Goal: Book appointment/travel/reservation

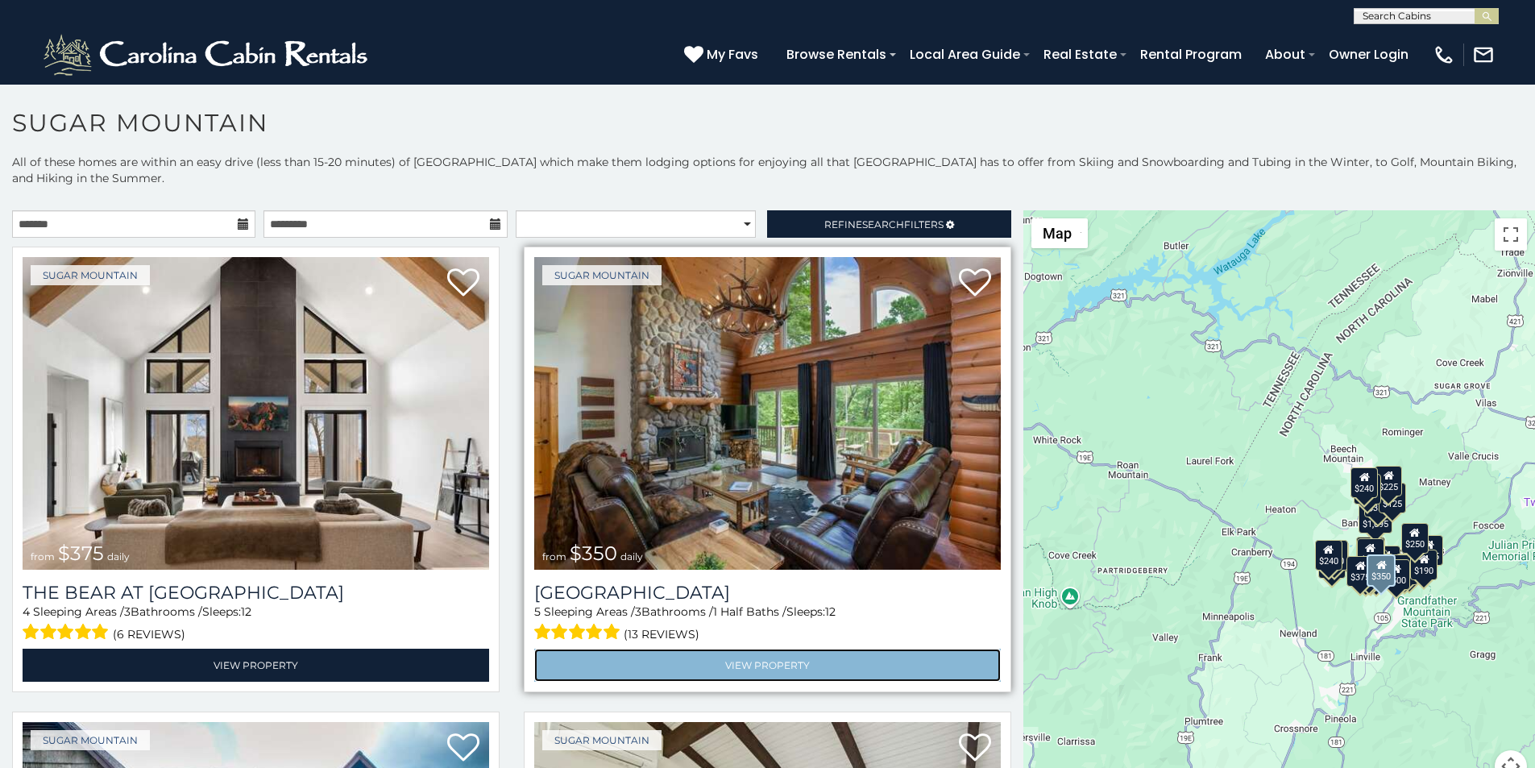
click at [573, 649] on link "View Property" at bounding box center [767, 665] width 467 height 33
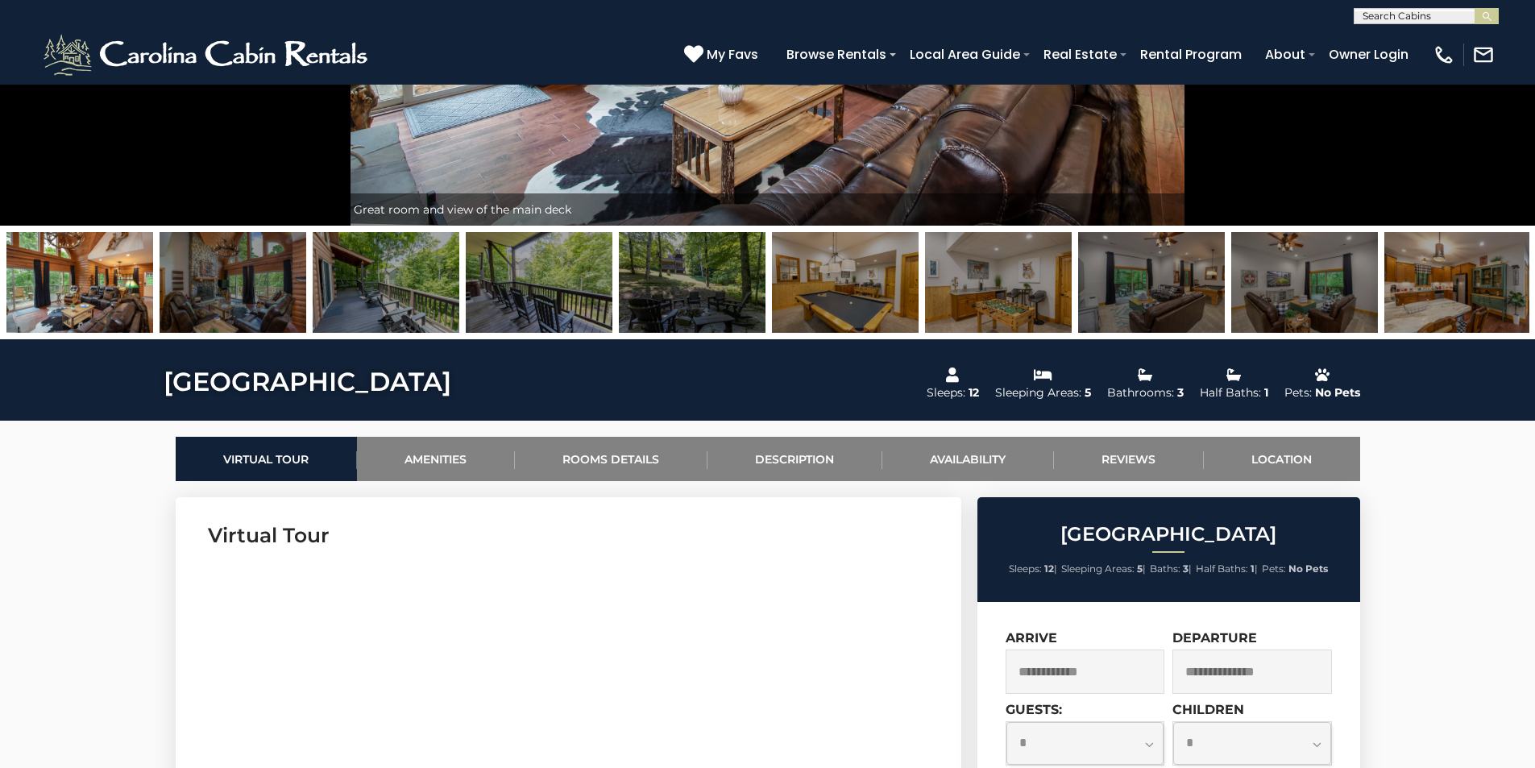
scroll to position [504, 0]
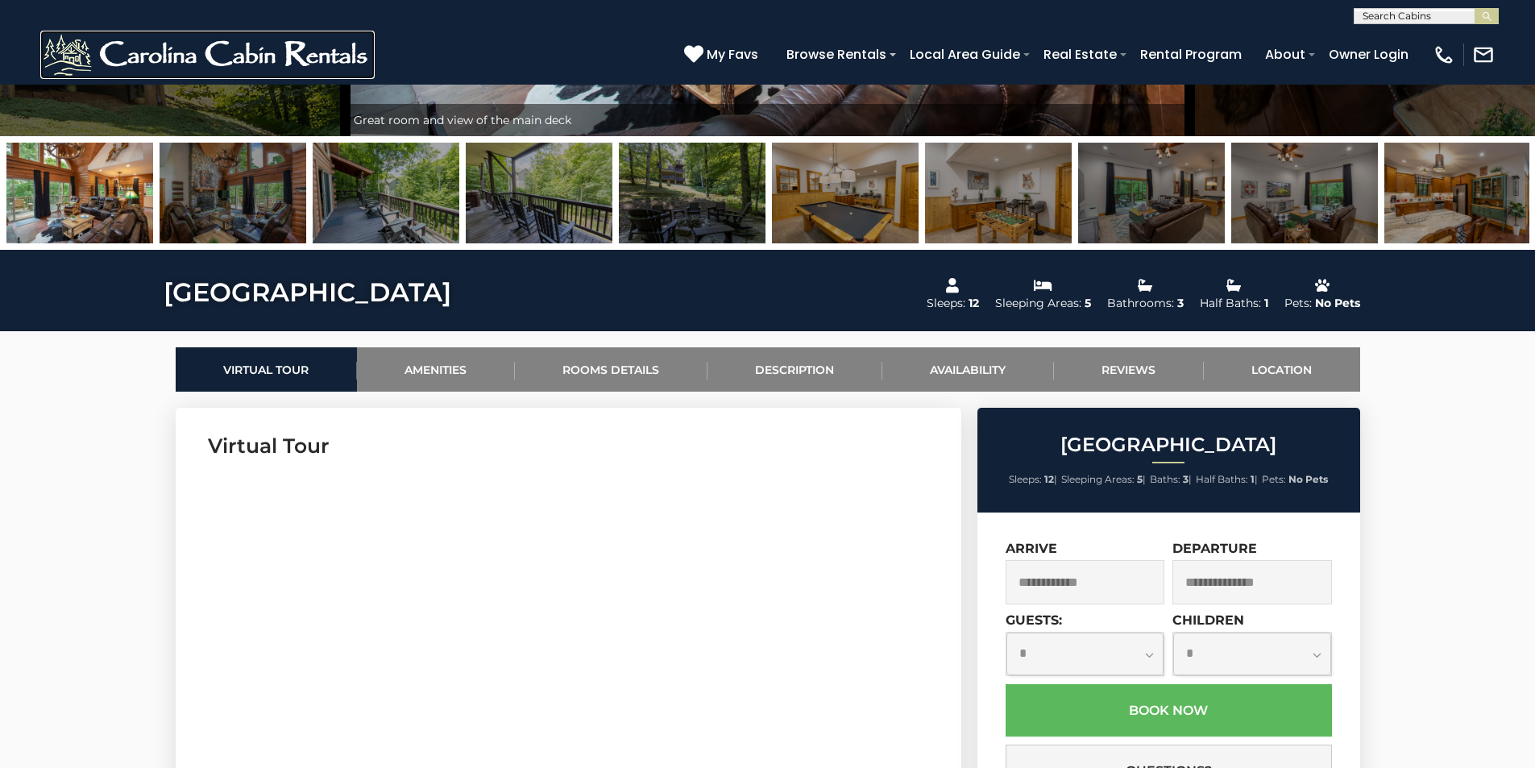
click at [57, 70] on img at bounding box center [207, 55] width 334 height 48
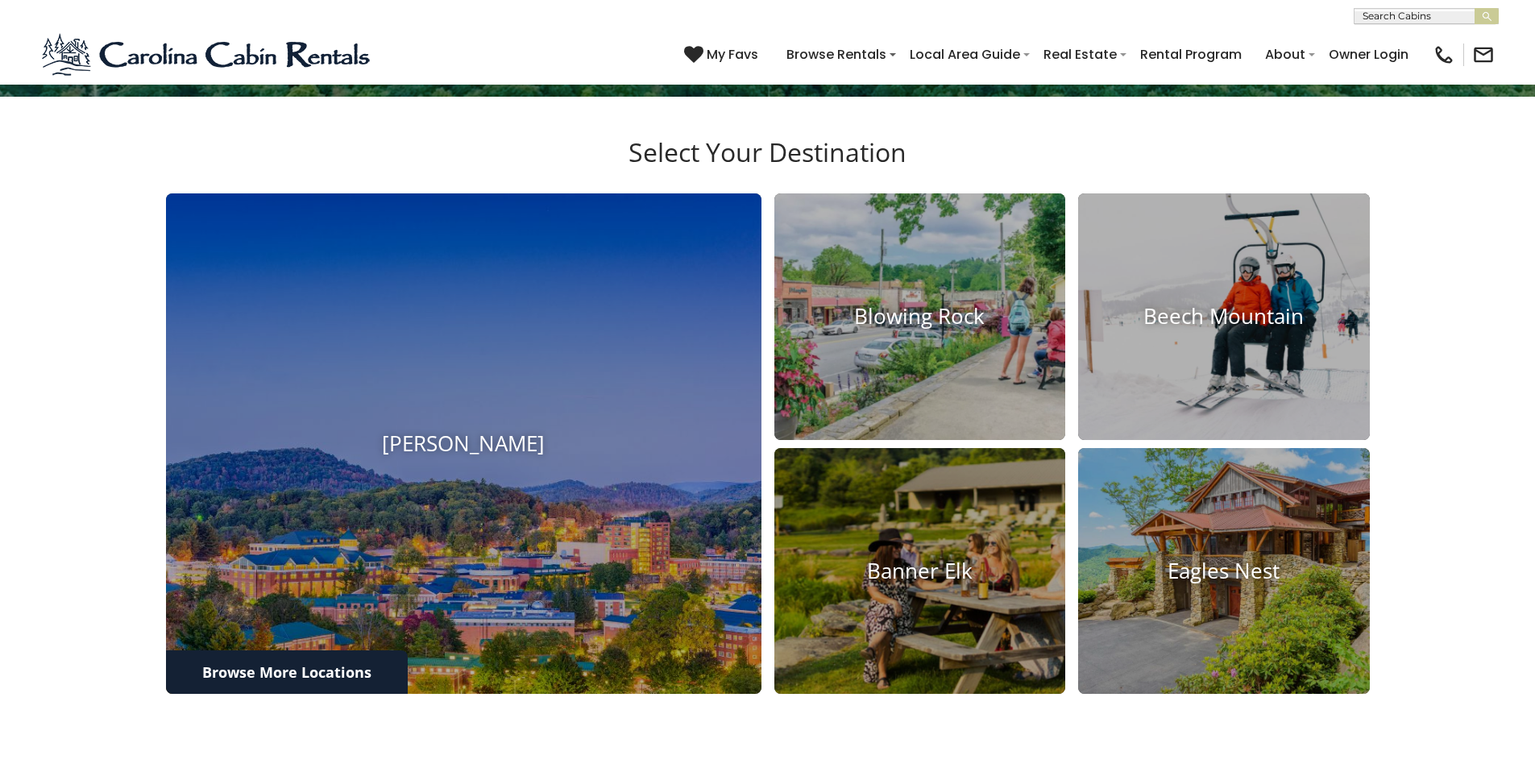
scroll to position [1531, 0]
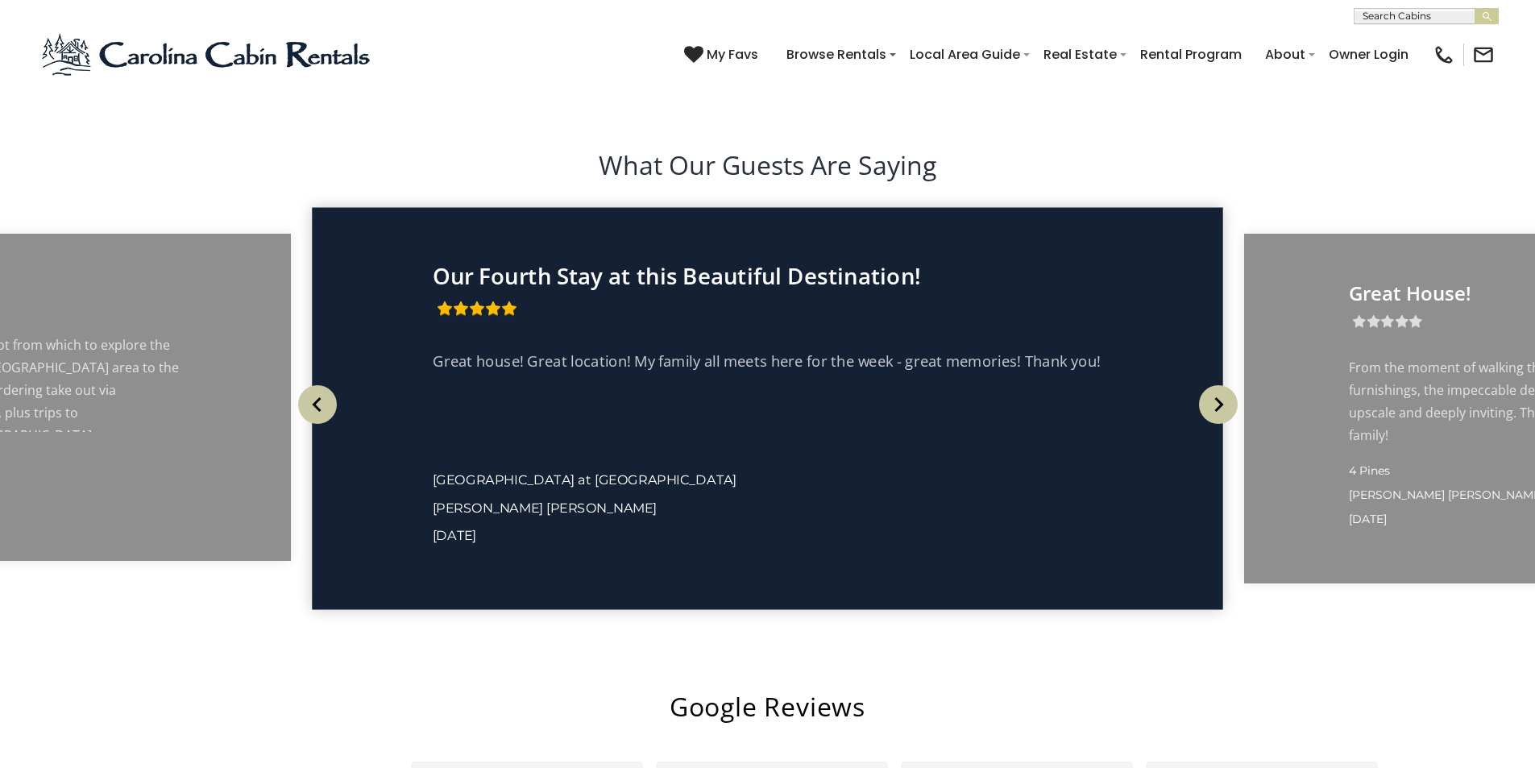
scroll to position [3021, 0]
